Goal: Check status: Check status

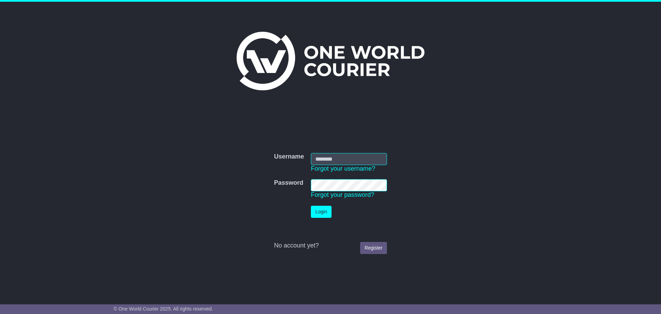
type input "**********"
click at [327, 211] on button "Login" at bounding box center [321, 212] width 21 height 12
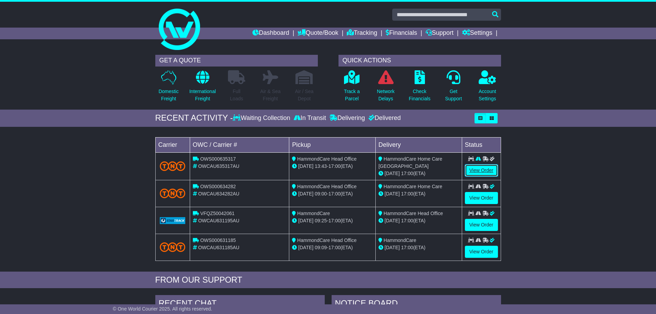
click at [480, 168] on link "View Order" at bounding box center [481, 170] width 33 height 12
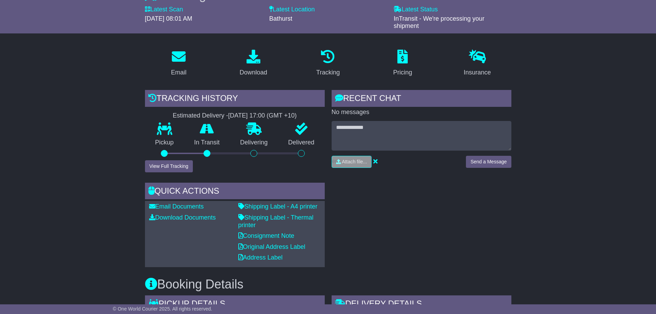
scroll to position [172, 0]
